Goal: Information Seeking & Learning: Understand process/instructions

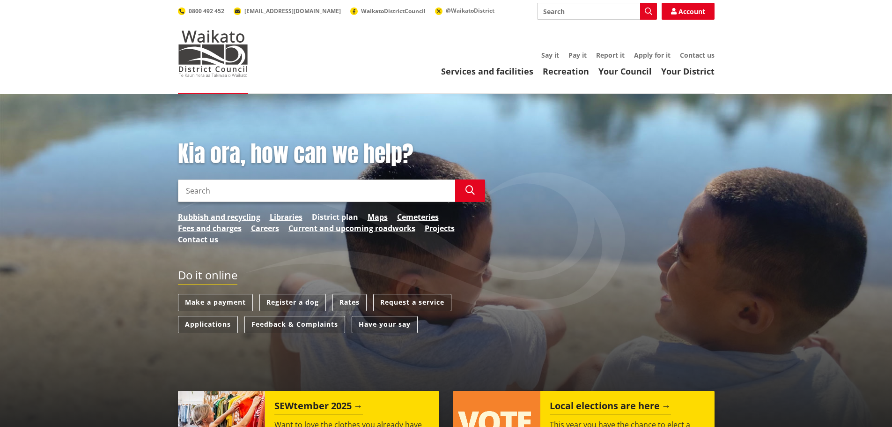
click at [342, 217] on link "District plan" at bounding box center [335, 216] width 46 height 11
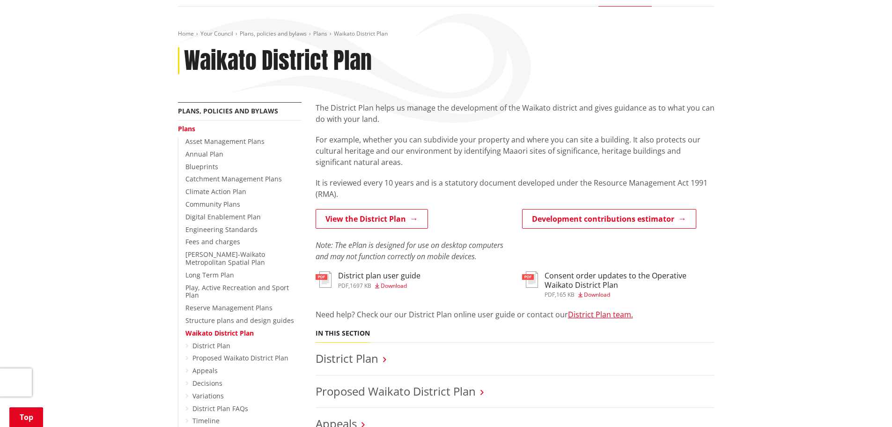
scroll to position [47, 0]
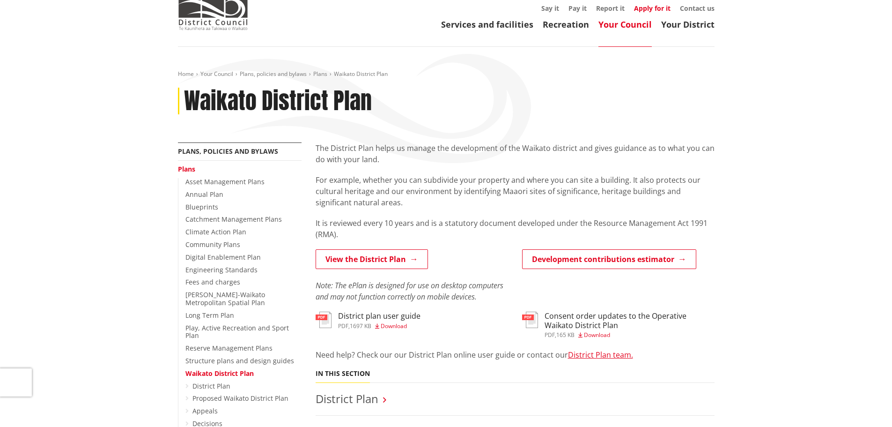
click at [660, 10] on link "Apply for it" at bounding box center [652, 8] width 37 height 9
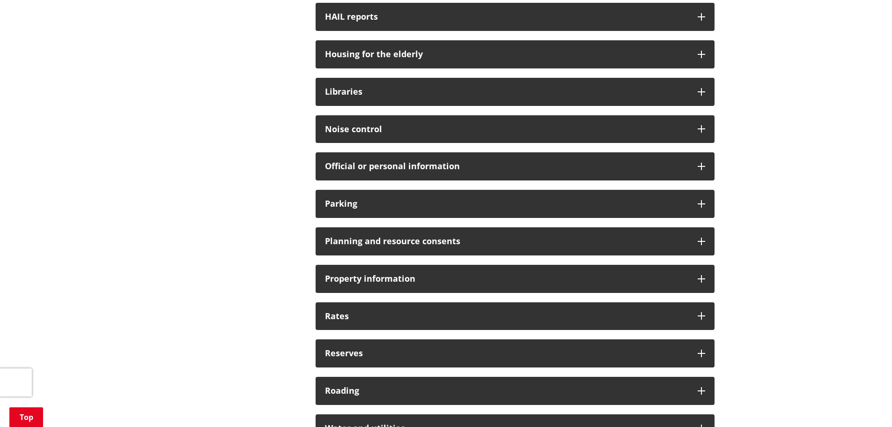
scroll to position [656, 0]
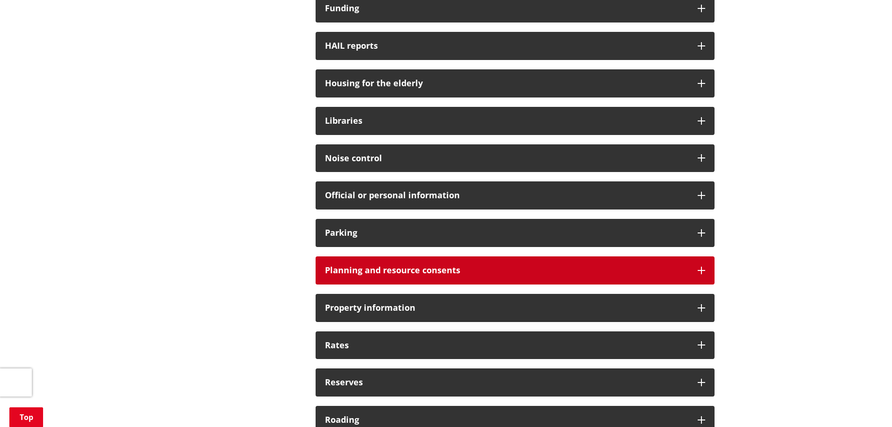
click at [404, 260] on div "Planning and resource consents" at bounding box center [515, 270] width 399 height 28
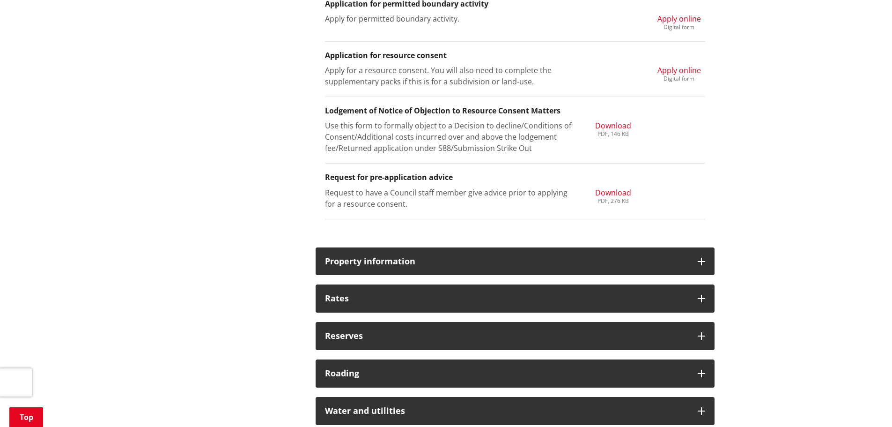
scroll to position [1171, 0]
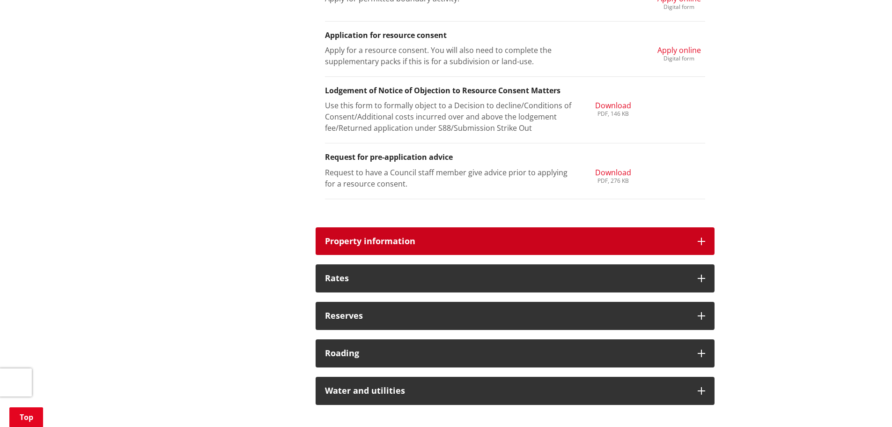
click at [488, 249] on div "Property information" at bounding box center [515, 241] width 399 height 28
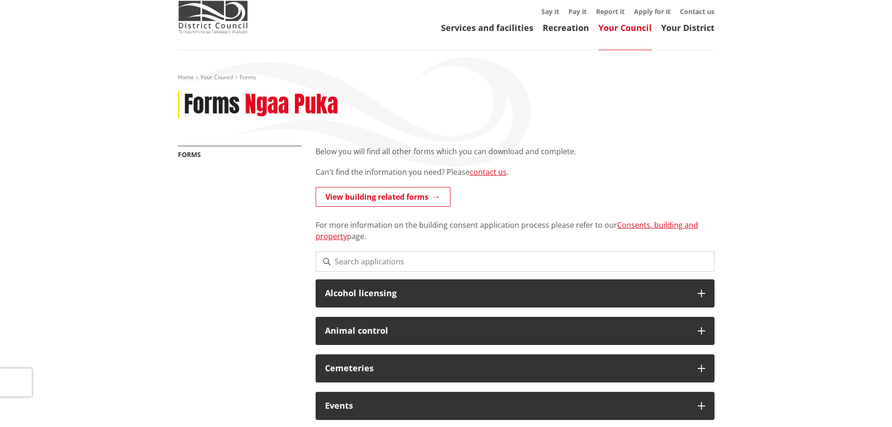
scroll to position [0, 0]
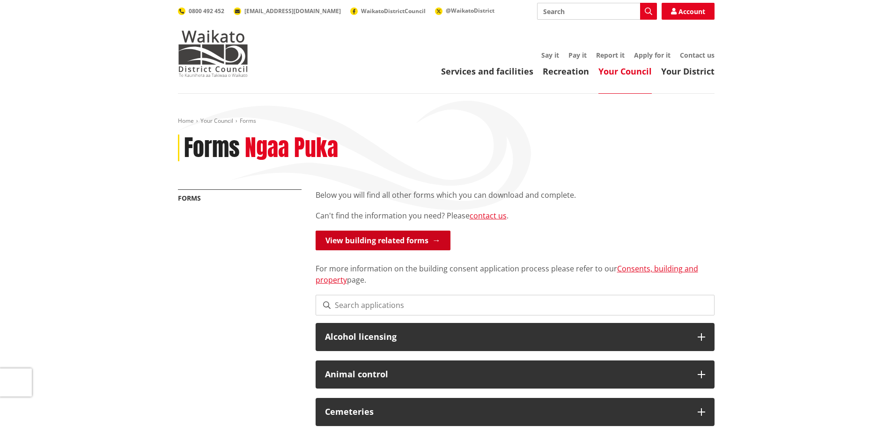
click at [364, 240] on link "View building related forms" at bounding box center [383, 240] width 135 height 20
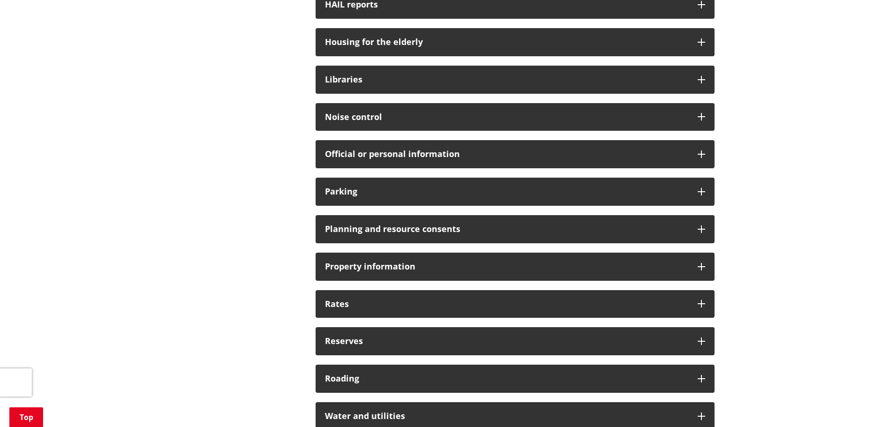
scroll to position [562, 0]
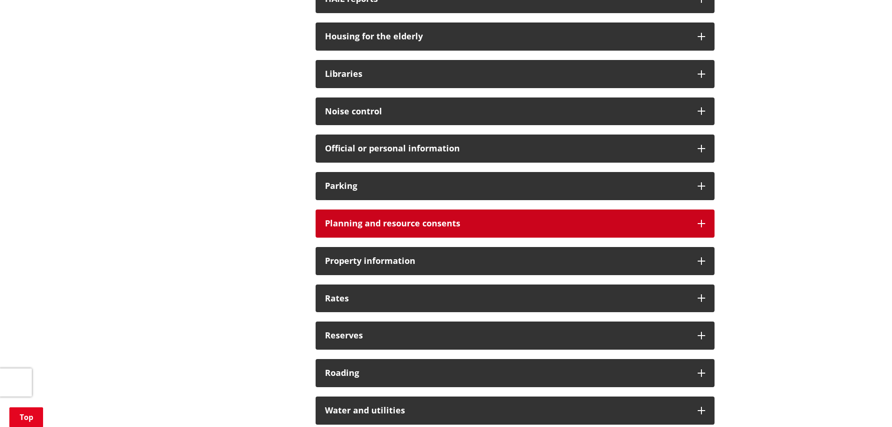
click at [396, 228] on h3 "Planning and resource consents" at bounding box center [507, 223] width 364 height 9
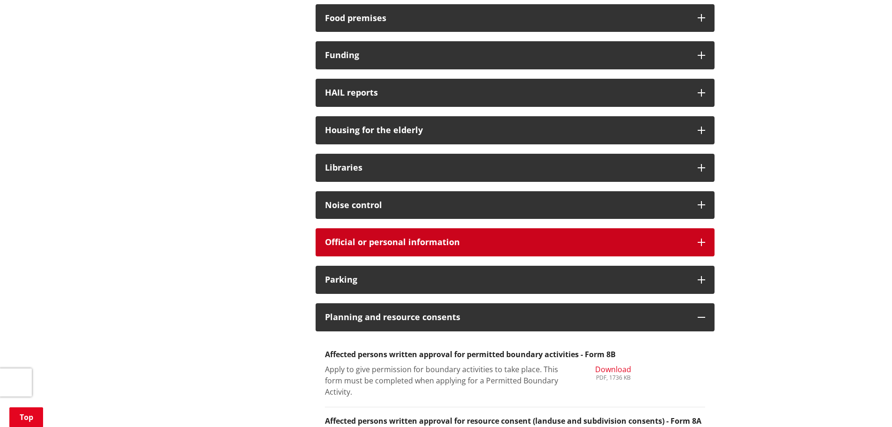
scroll to position [234, 0]
